Goal: Transaction & Acquisition: Purchase product/service

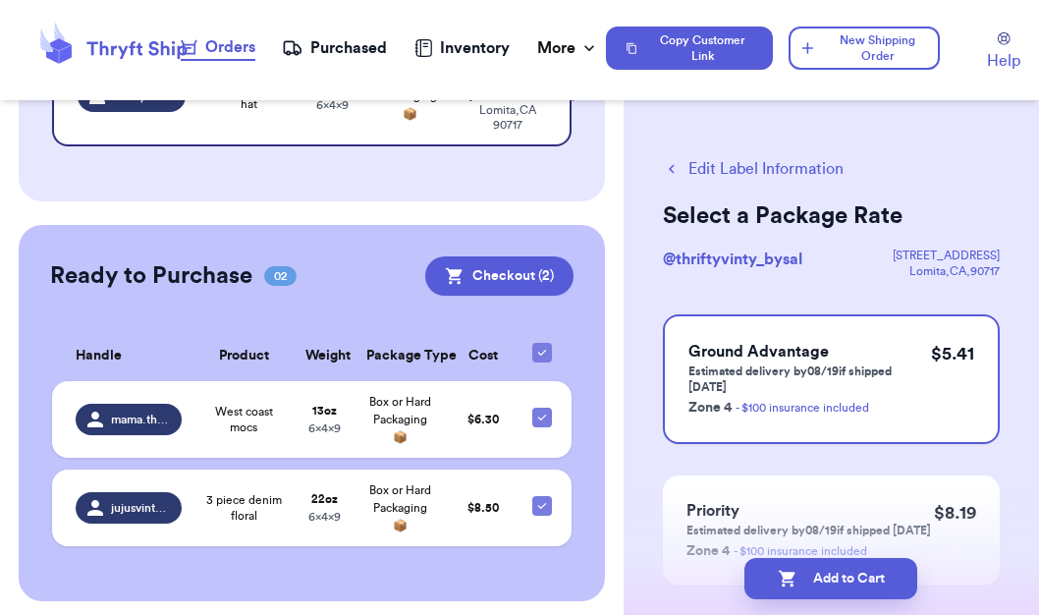
scroll to position [283, 0]
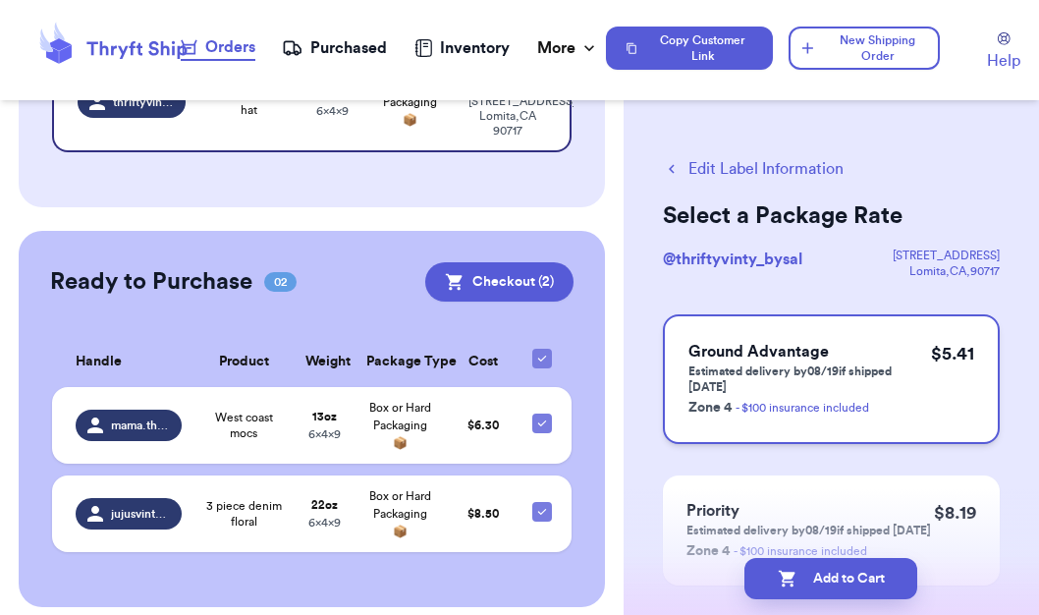
click at [915, 370] on p "Estimated delivery by 08/19 if shipped [DATE]" at bounding box center [809, 378] width 243 height 31
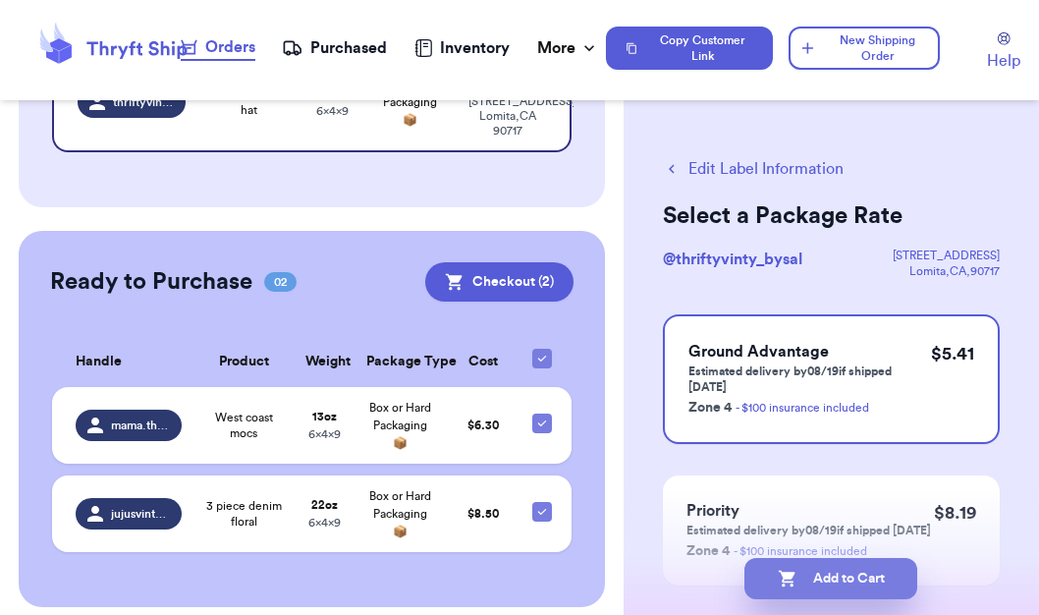
click at [838, 583] on button "Add to Cart" at bounding box center [830, 578] width 173 height 41
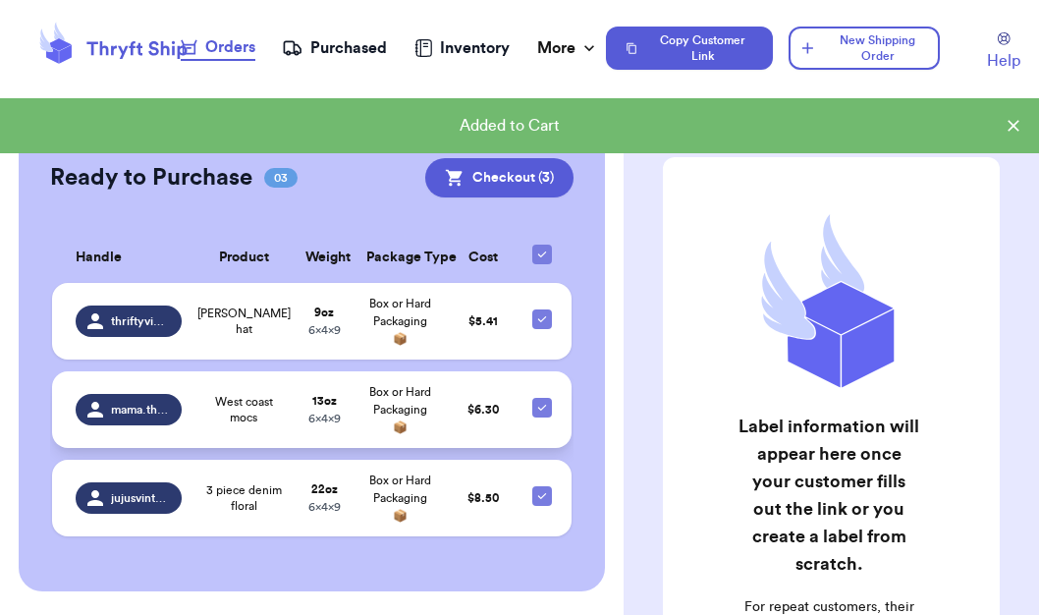
scroll to position [344, 0]
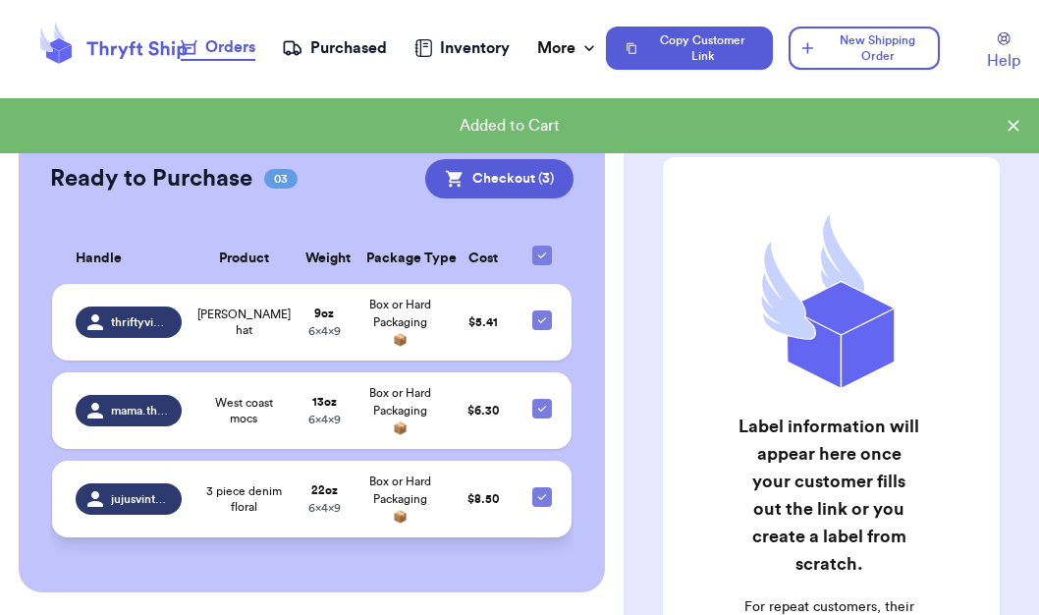
click at [244, 504] on span "3 piece denim floral" at bounding box center [244, 498] width 78 height 31
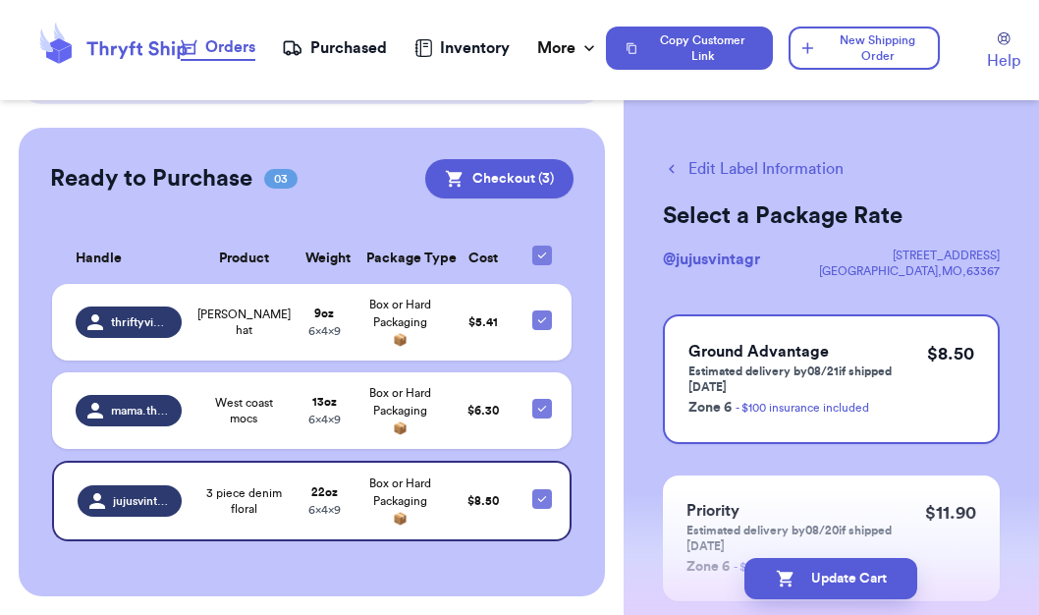
scroll to position [0, 0]
click at [744, 171] on button "Edit Label Information" at bounding box center [753, 169] width 181 height 24
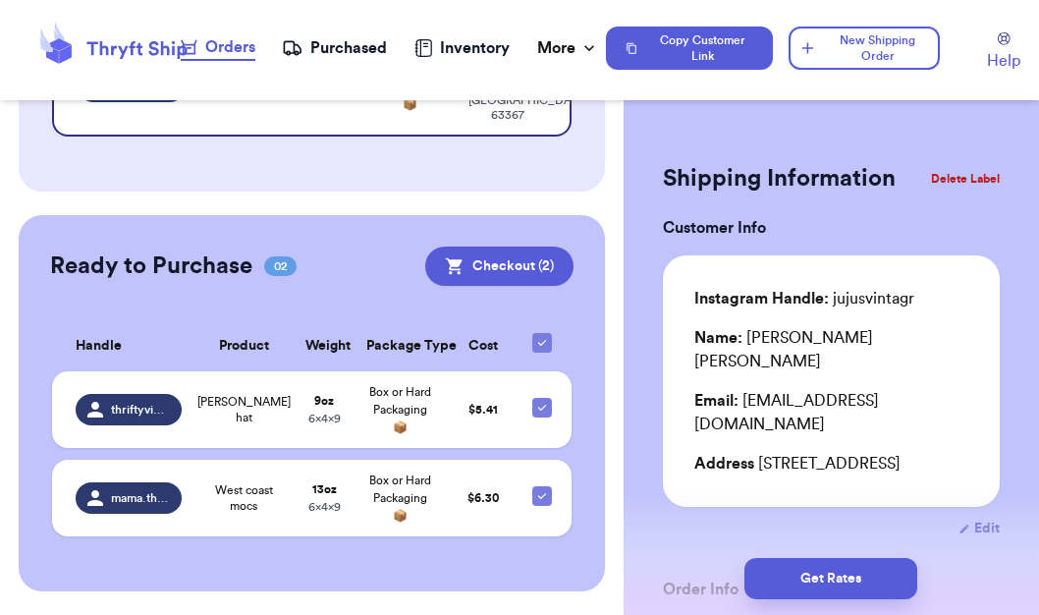
checkbox input "true"
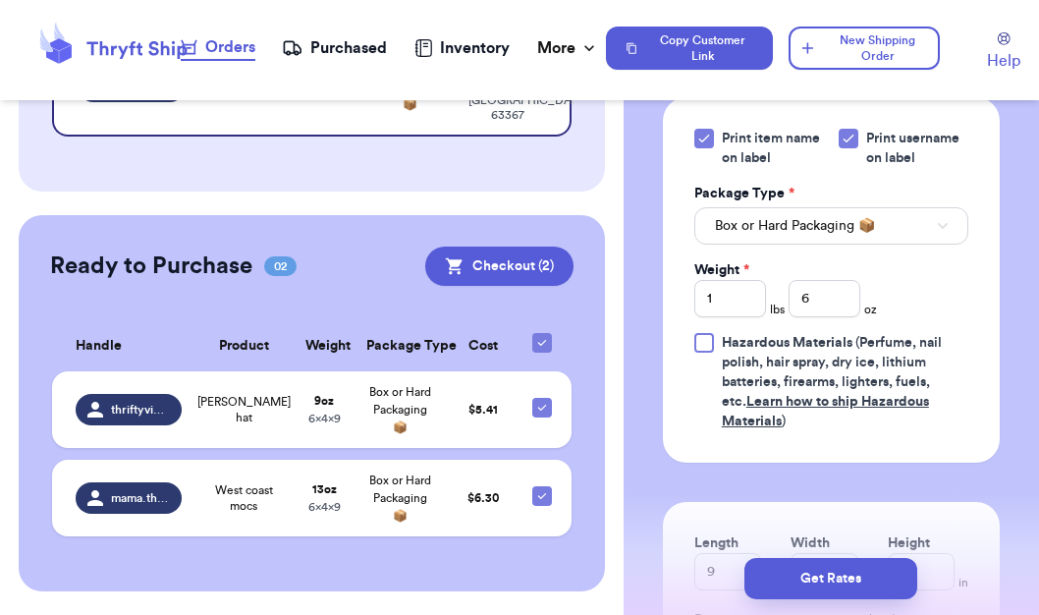
scroll to position [850, 0]
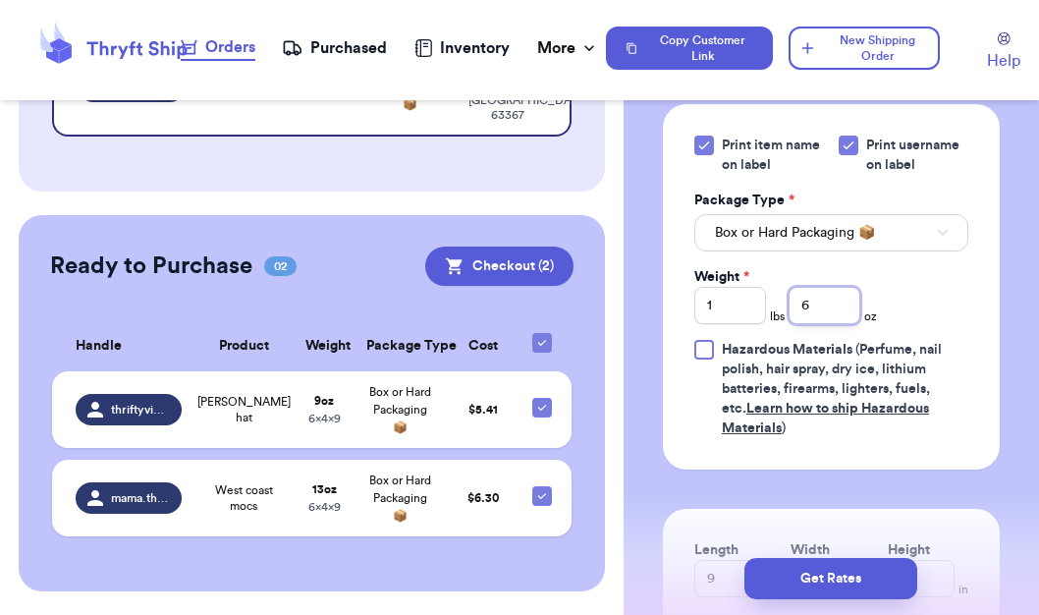
click at [819, 296] on input "6" at bounding box center [825, 305] width 72 height 37
type input "12.3"
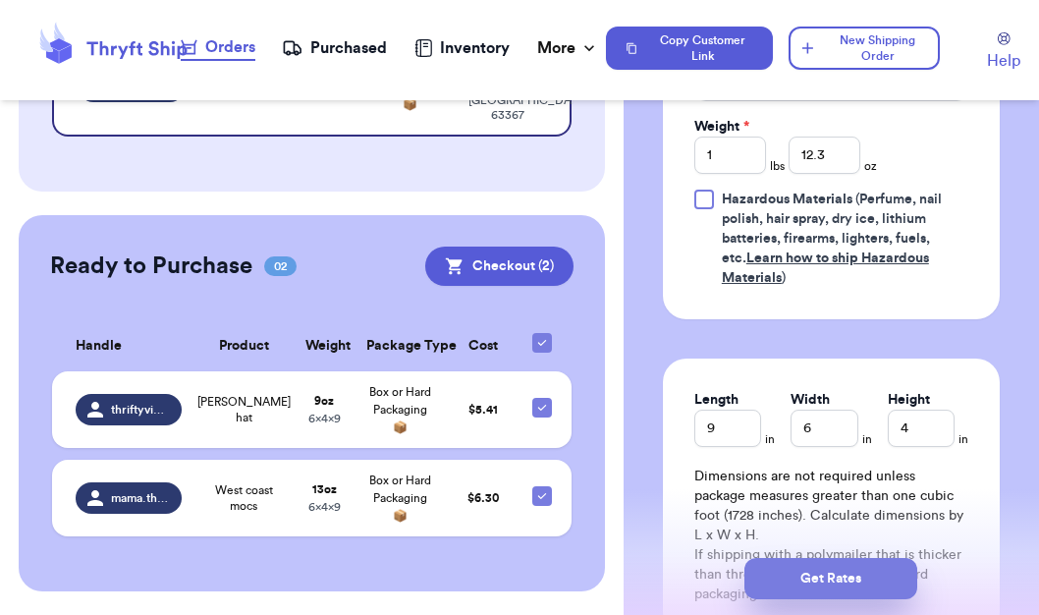
click at [844, 568] on button "Get Rates" at bounding box center [830, 578] width 173 height 41
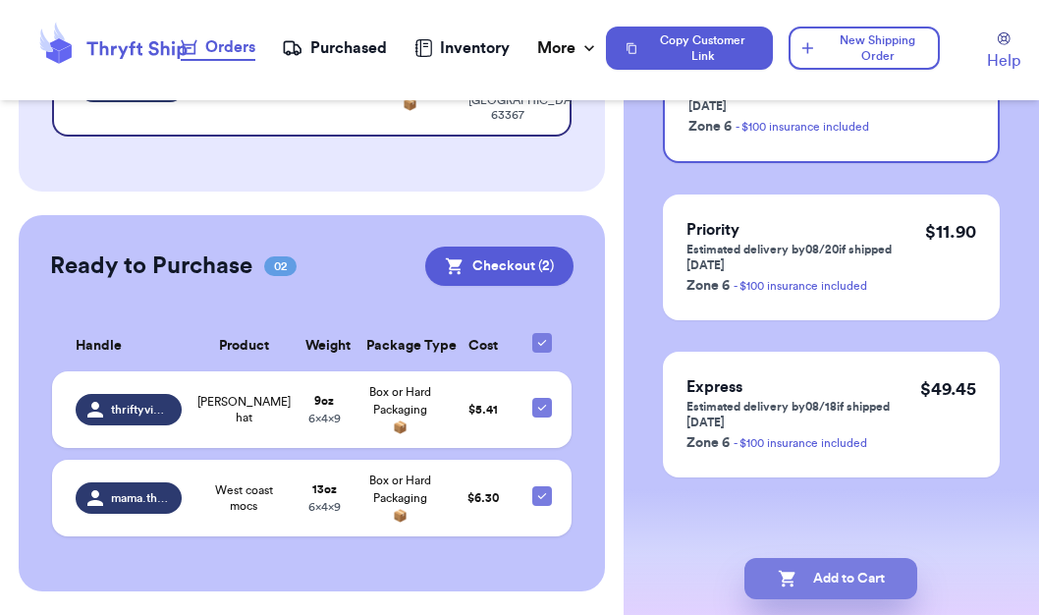
scroll to position [281, 0]
click at [824, 586] on button "Add to Cart" at bounding box center [830, 578] width 173 height 41
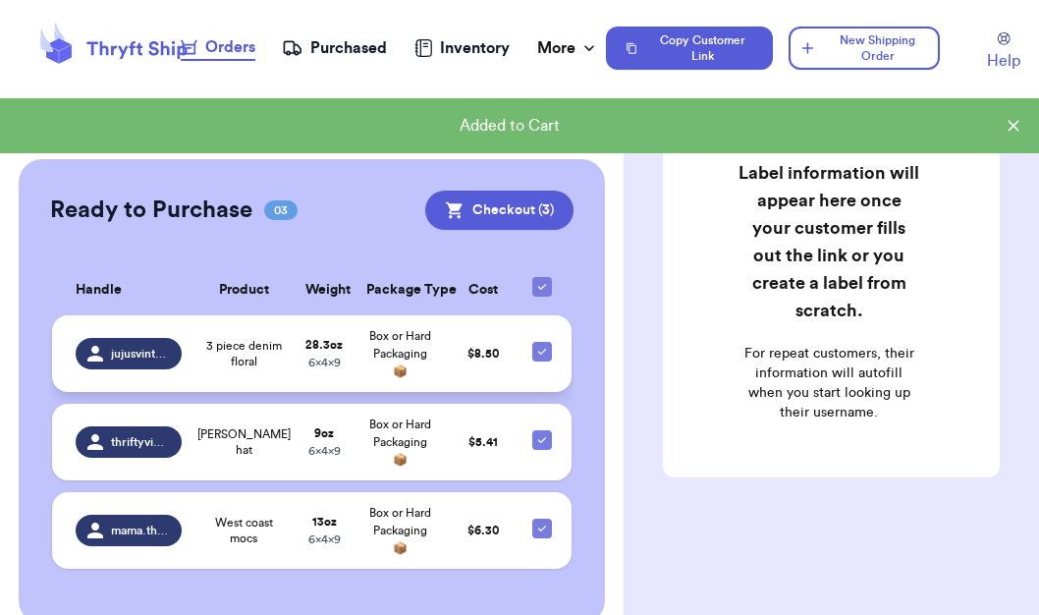
scroll to position [253, 0]
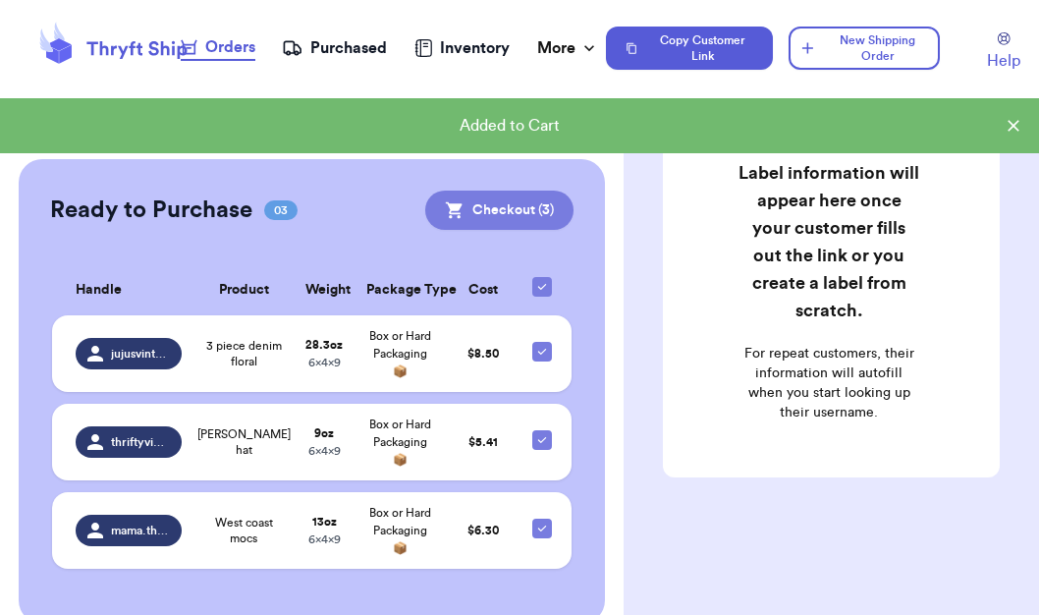
click at [499, 201] on button "Checkout ( 3 )" at bounding box center [499, 210] width 148 height 39
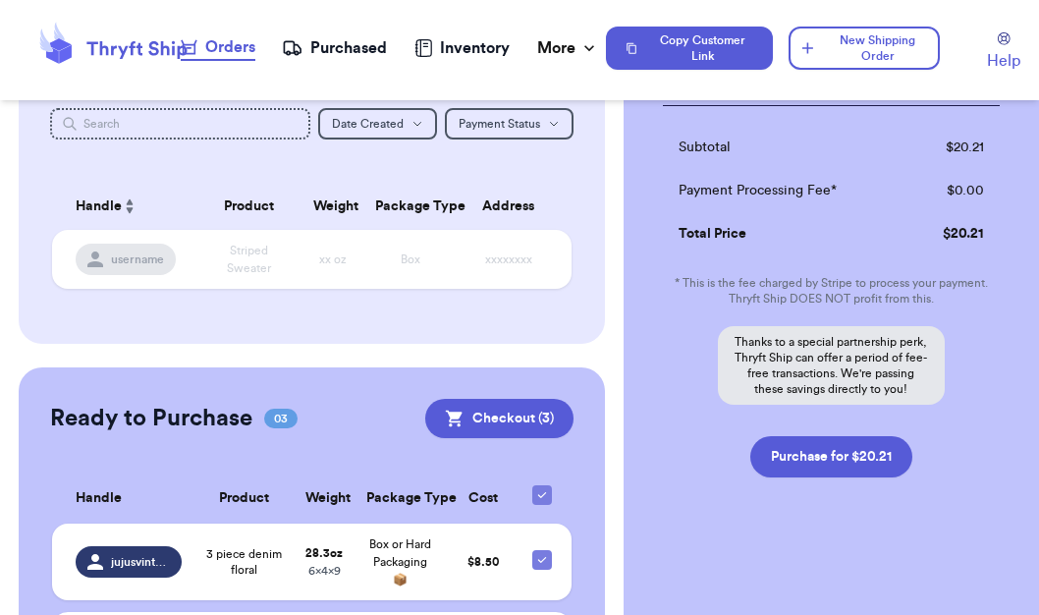
scroll to position [574, 0]
click at [837, 454] on button "Purchase for $20.21" at bounding box center [831, 456] width 162 height 41
checkbox input "false"
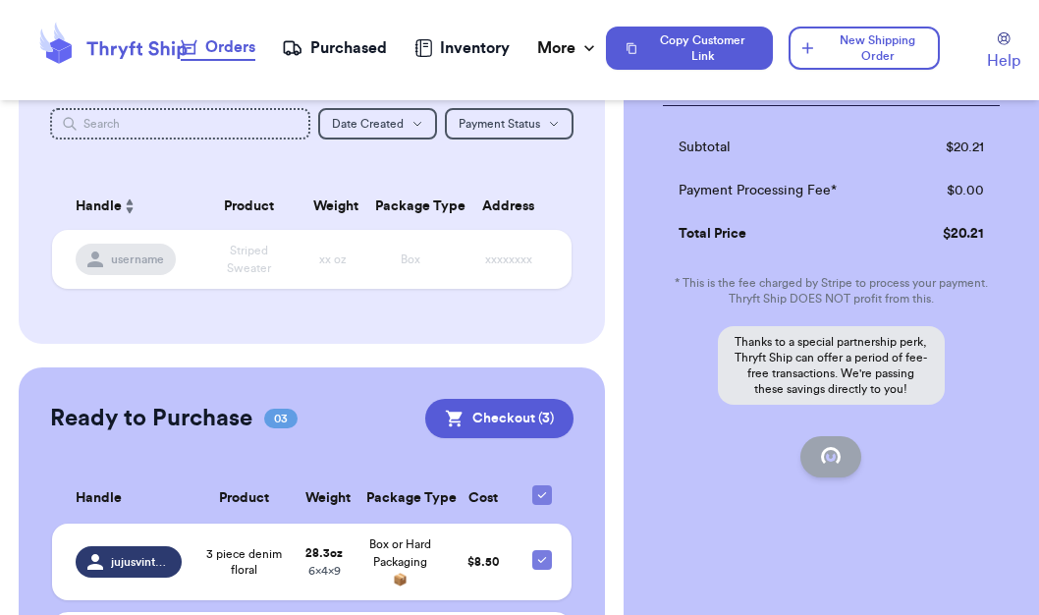
checkbox input "false"
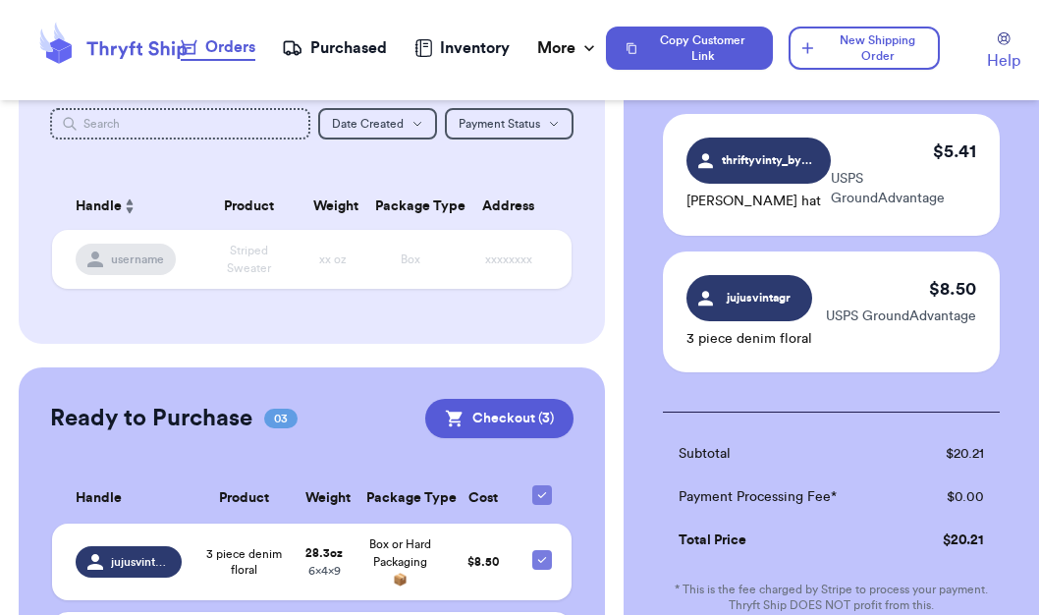
checkbox input "true"
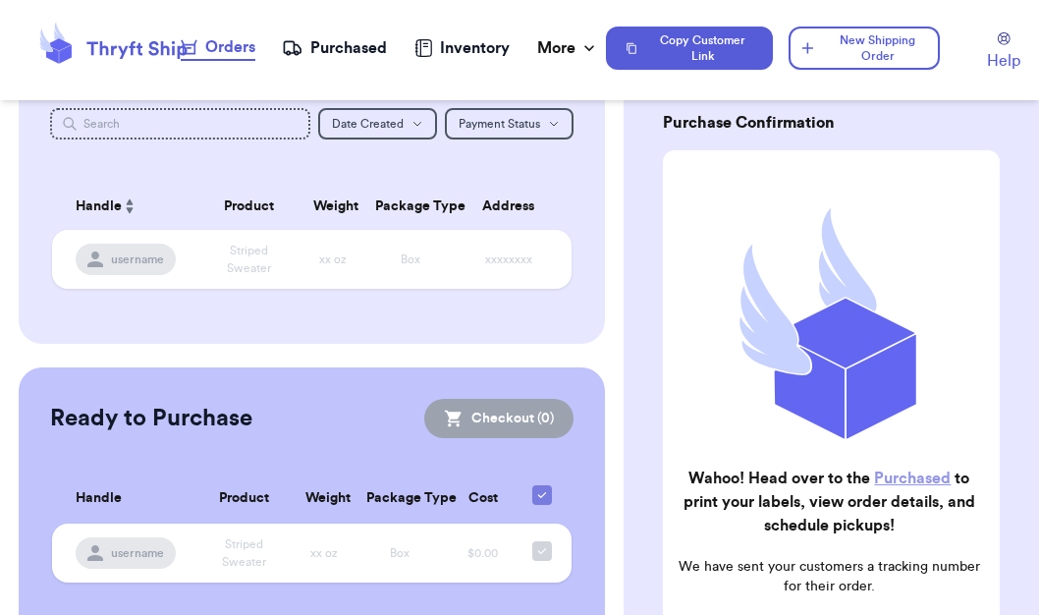
scroll to position [110, 0]
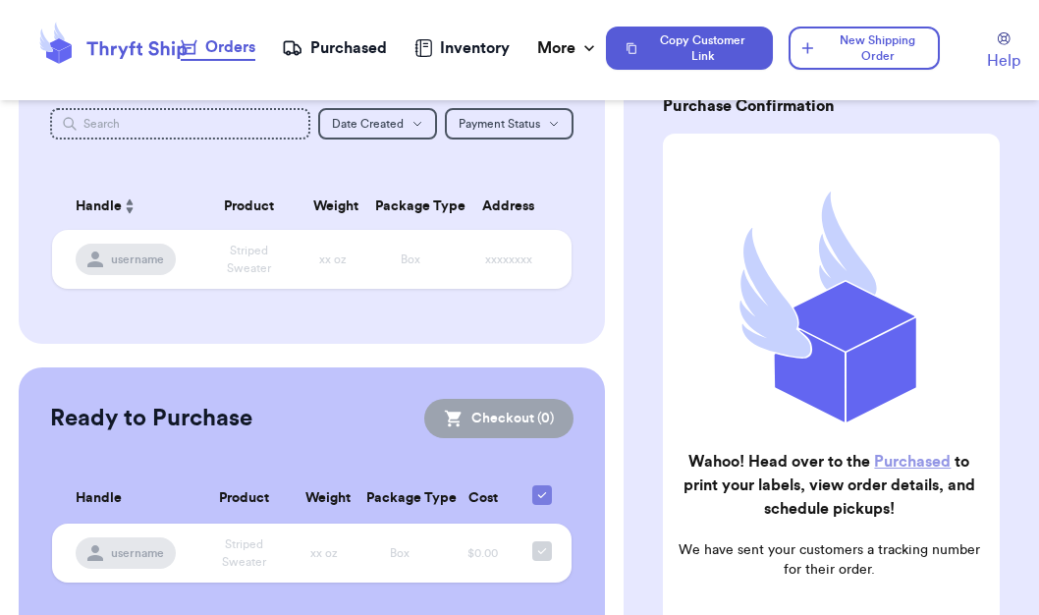
click at [914, 464] on link "Purchased" at bounding box center [912, 462] width 77 height 16
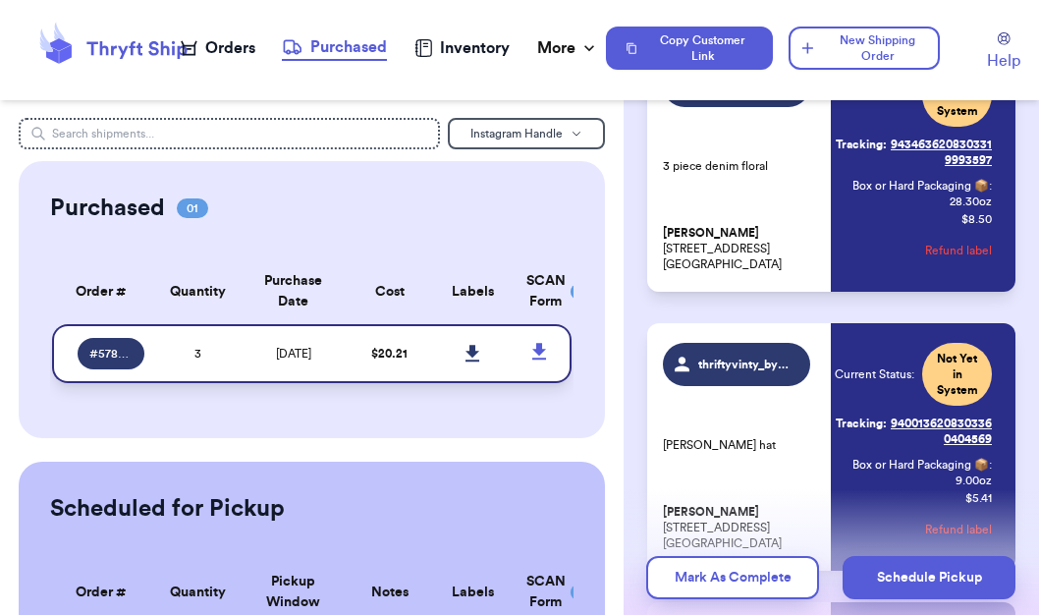
scroll to position [183, 0]
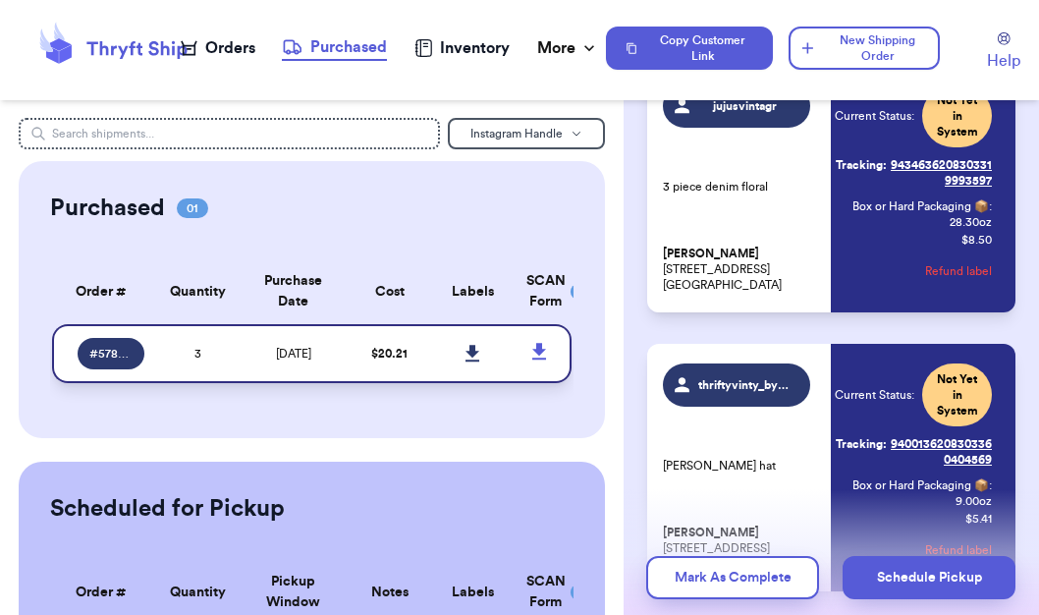
click at [465, 362] on icon at bounding box center [472, 354] width 15 height 18
